Goal: Task Accomplishment & Management: Complete application form

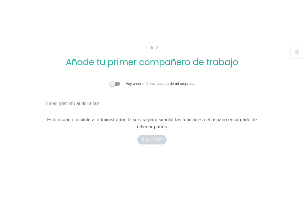
click at [119, 83] on span at bounding box center [115, 84] width 11 height 4
click at [110, 81] on input "checkbox" at bounding box center [110, 81] width 0 height 0
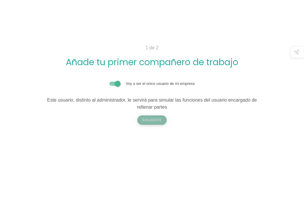
click at [153, 118] on button "Siguiente" at bounding box center [151, 119] width 29 height 9
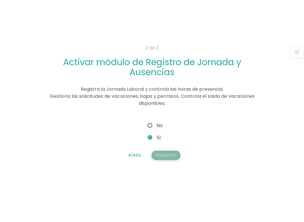
click at [167, 156] on button "Siguiente" at bounding box center [166, 155] width 29 height 9
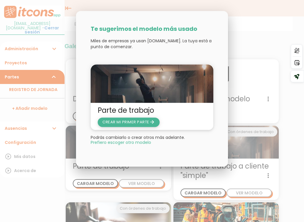
click at [144, 122] on span "CREAR MI PRIMER PARTE arrow_forward" at bounding box center [129, 122] width 53 height 6
